Goal: Communication & Community: Participate in discussion

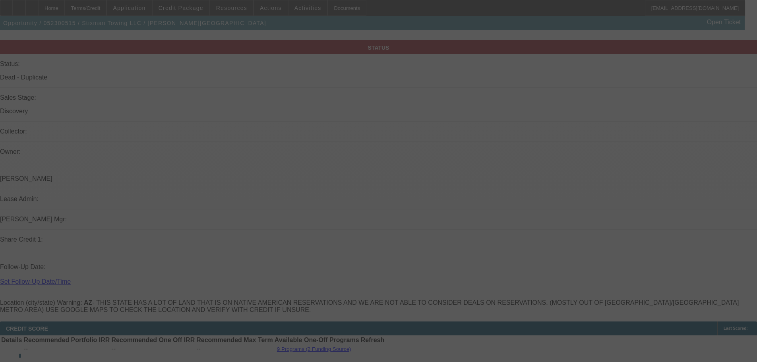
select select "0"
select select "0.1"
select select "0"
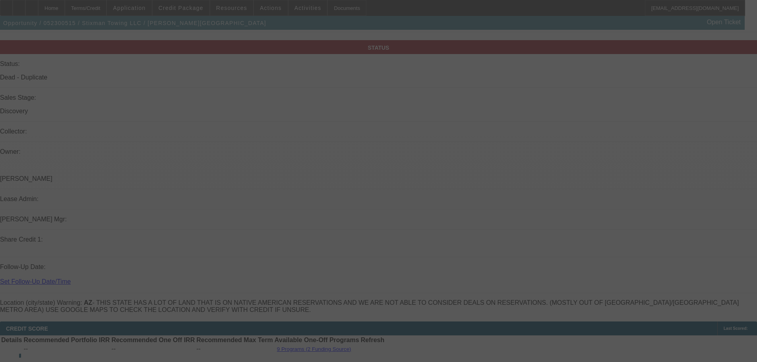
select select "0.1"
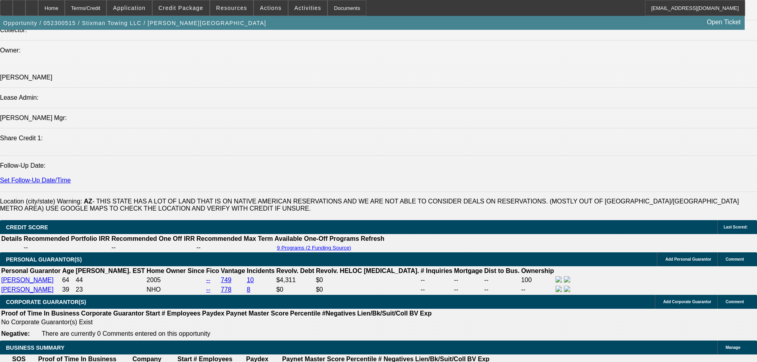
select select "1"
select select "2"
select select "4"
select select "1"
select select "2"
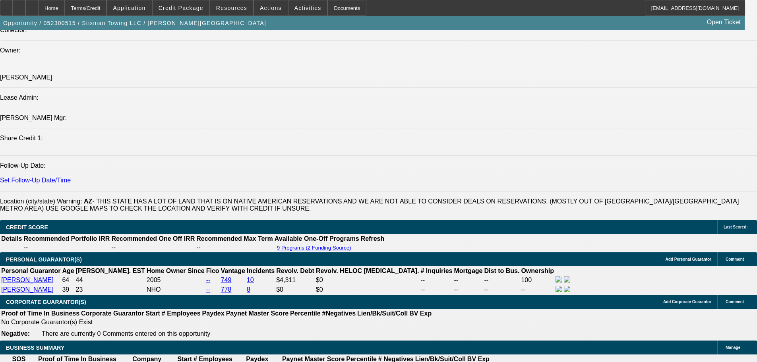
select select "4"
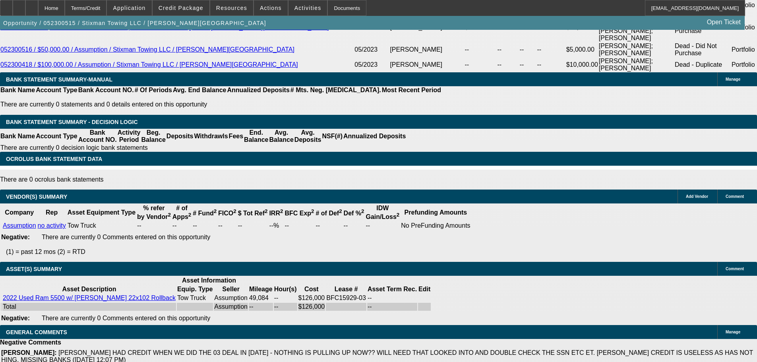
drag, startPoint x: 17, startPoint y: 297, endPoint x: 74, endPoint y: 326, distance: 64.0
copy div "1. [PERSON_NAME]: [DATE] 12:11 PM Term 1 - Send Back To Sales - HEATH - THE SON…"
